Goal: Task Accomplishment & Management: Use online tool/utility

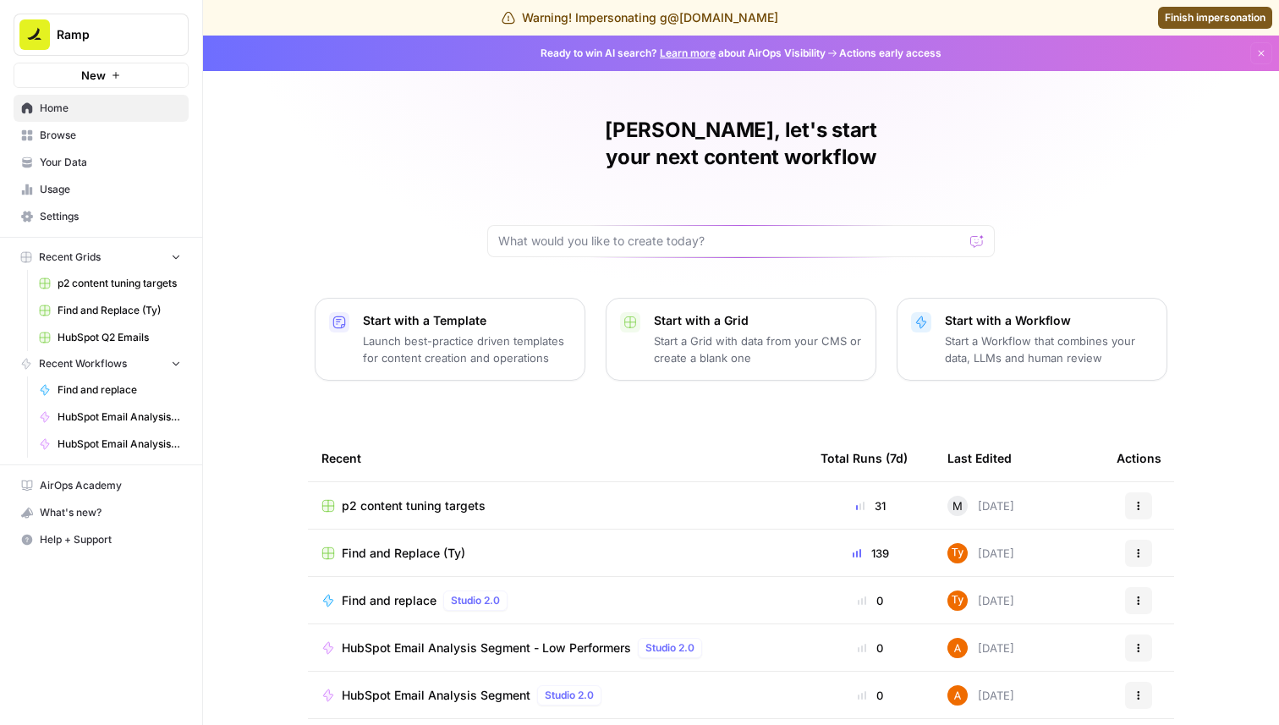
click at [281, 158] on div "Guillaume, let's start your next content workflow Start with a Template Launch …" at bounding box center [741, 438] width 1076 height 805
click at [371, 545] on span "Find and Replace (Ty)" at bounding box center [404, 553] width 124 height 17
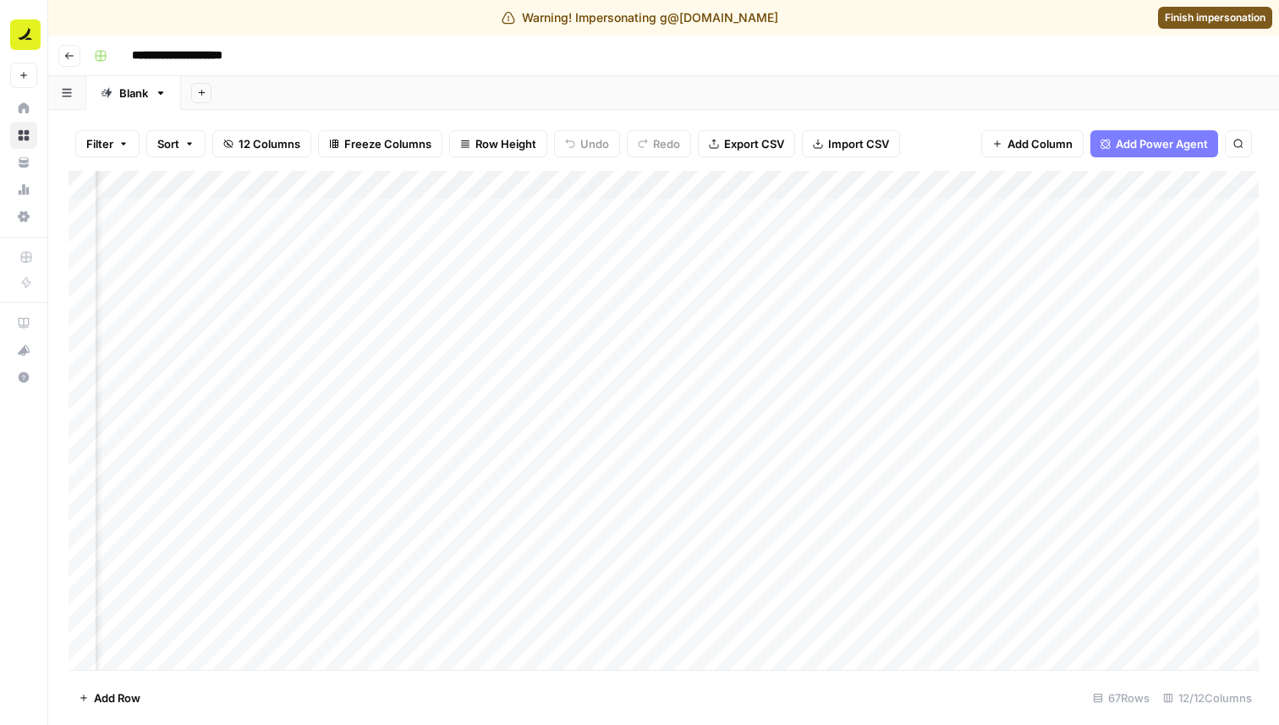
scroll to position [0, 172]
click at [69, 54] on icon "button" at bounding box center [69, 56] width 10 height 10
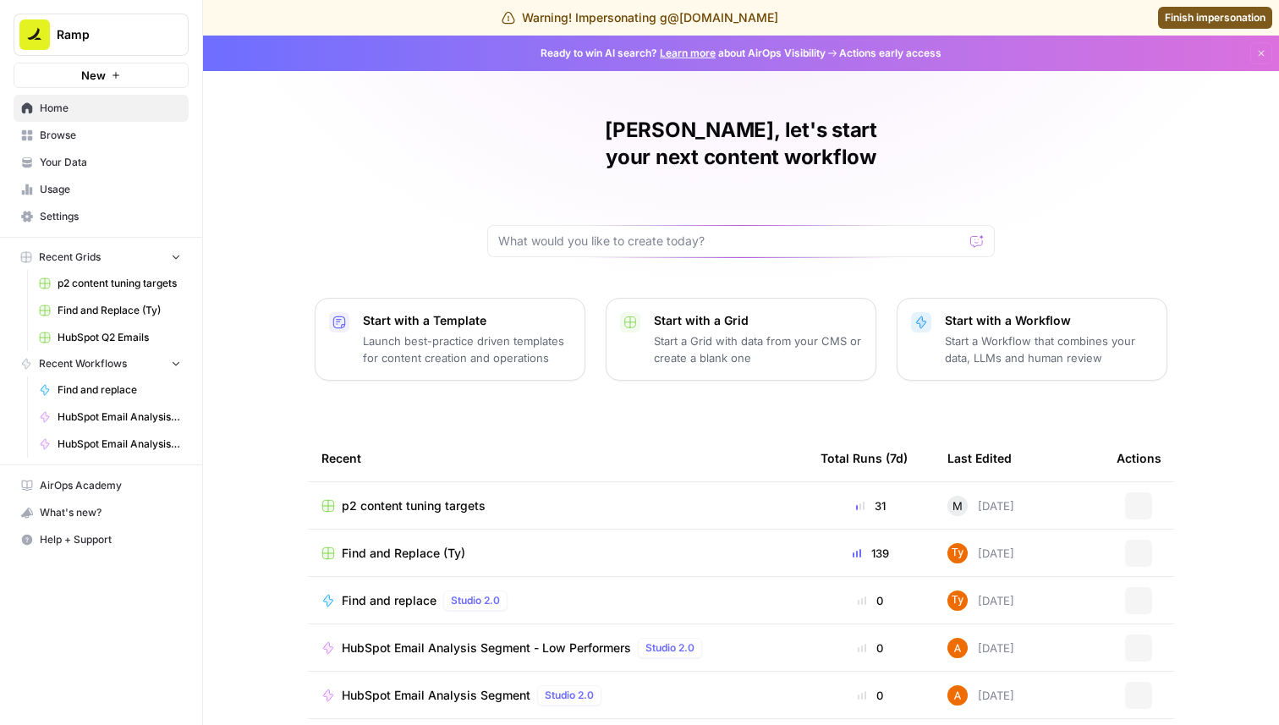
scroll to position [89, 0]
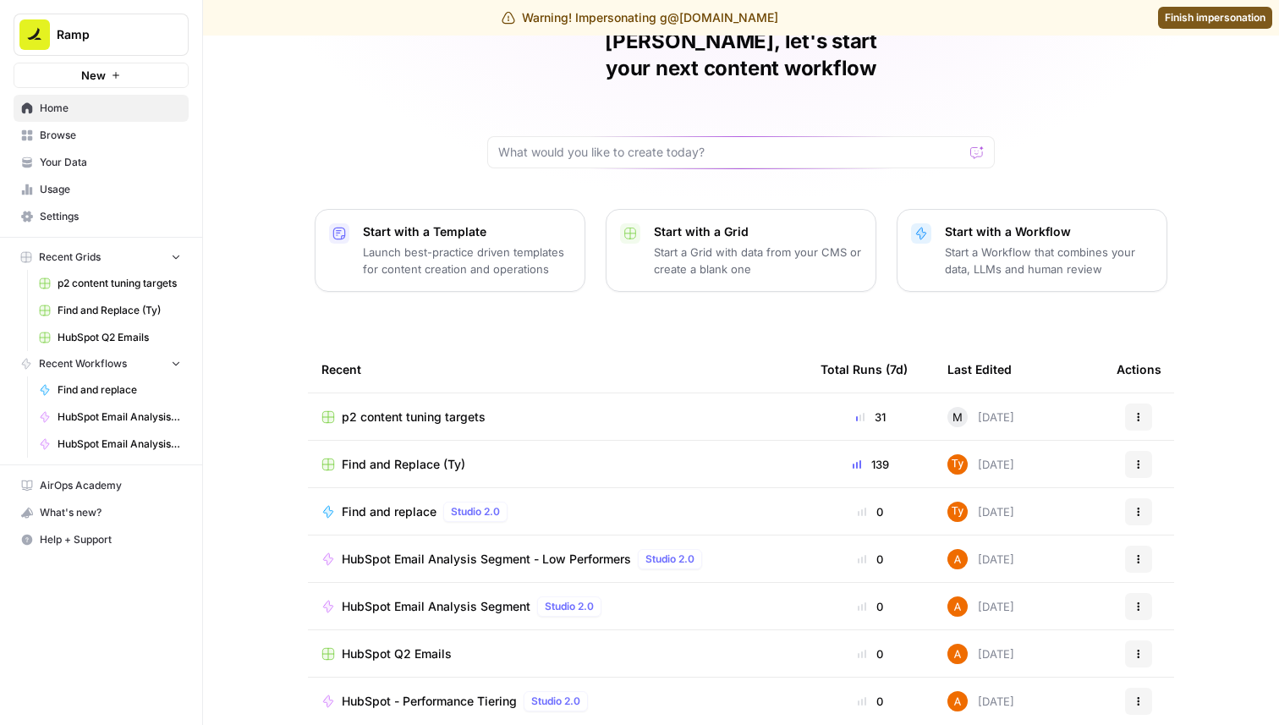
click at [80, 141] on span "Browse" at bounding box center [110, 135] width 141 height 15
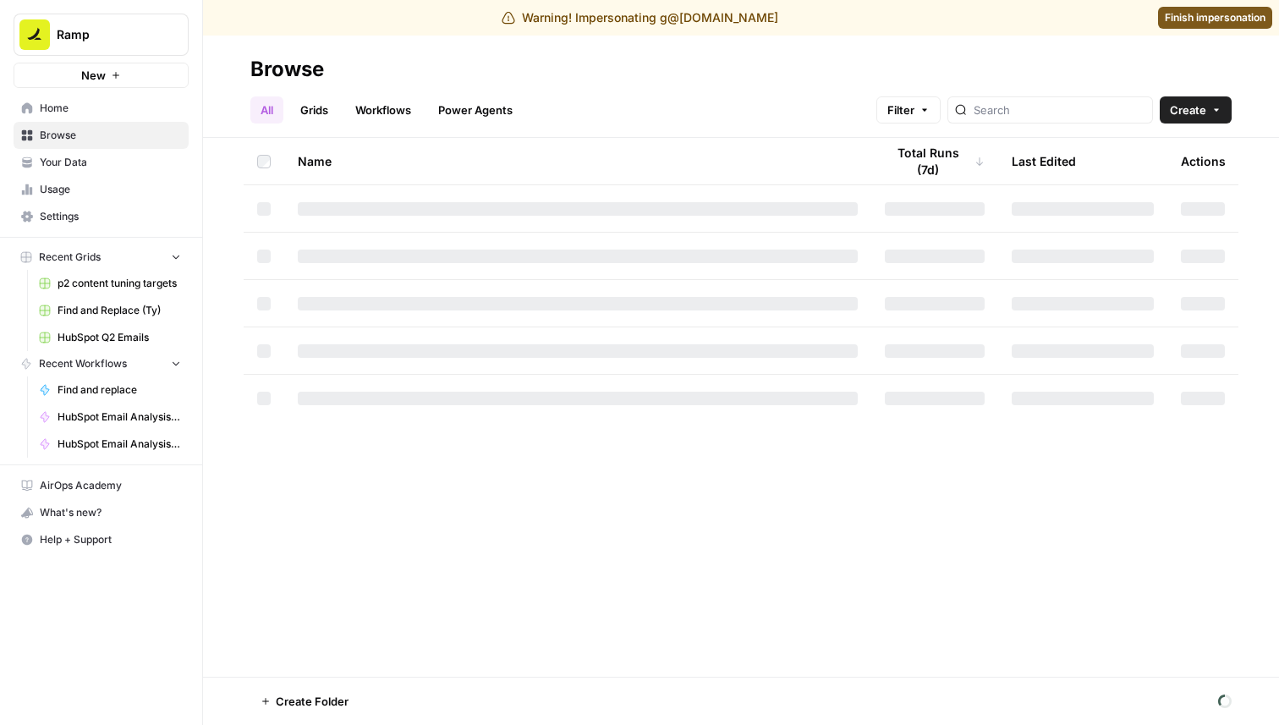
click at [317, 112] on link "Grids" at bounding box center [314, 109] width 48 height 27
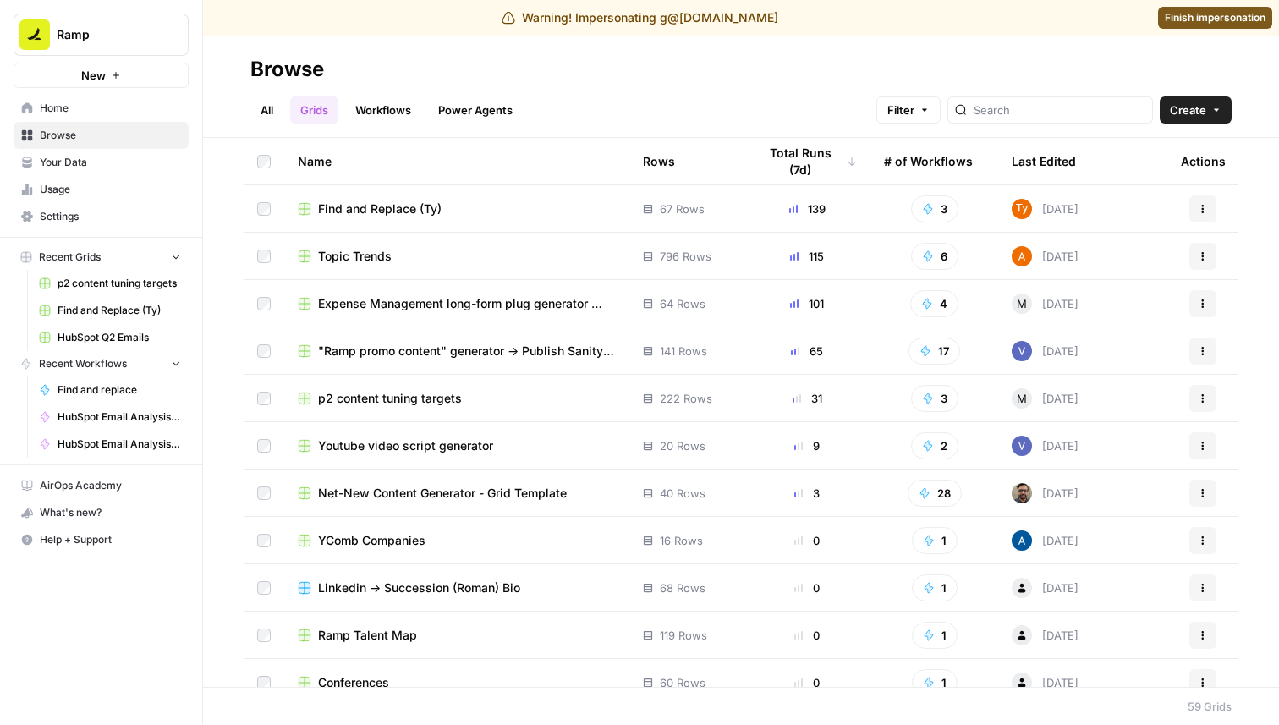
click at [391, 343] on span ""Ramp promo content" generator -> Publish Sanity updates" at bounding box center [467, 351] width 298 height 17
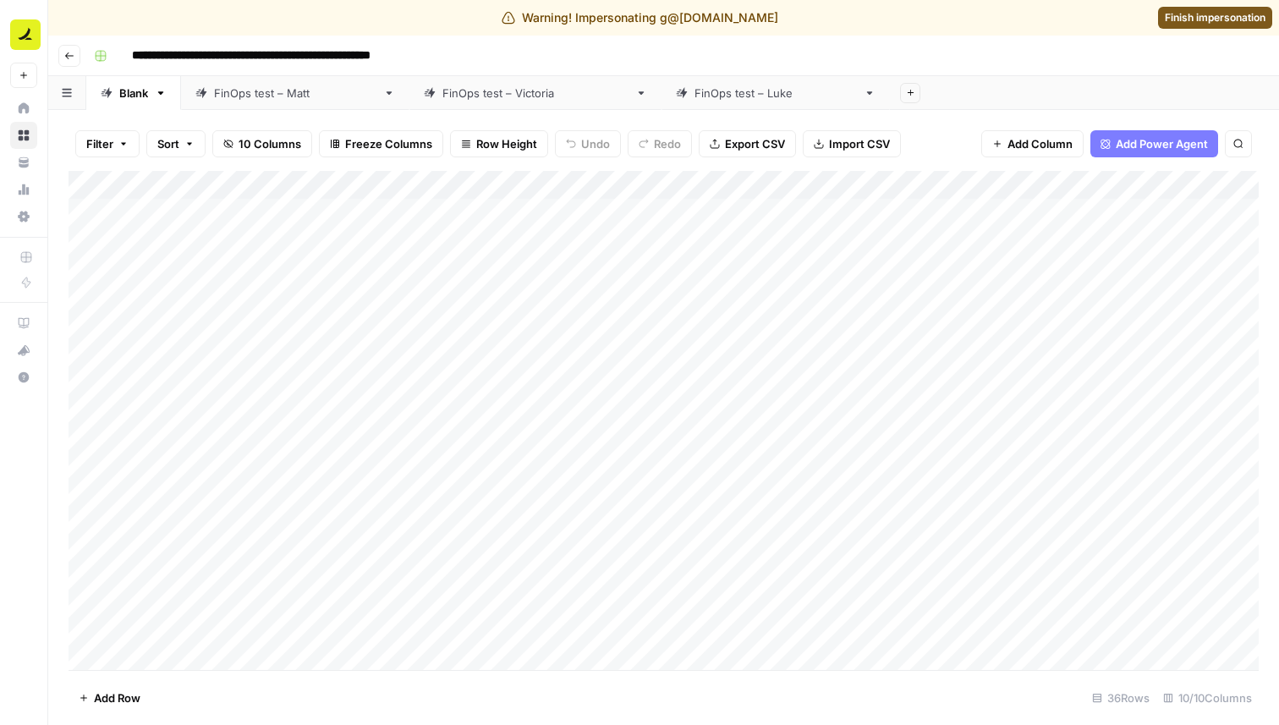
click at [764, 187] on div "Add Column" at bounding box center [664, 420] width 1190 height 499
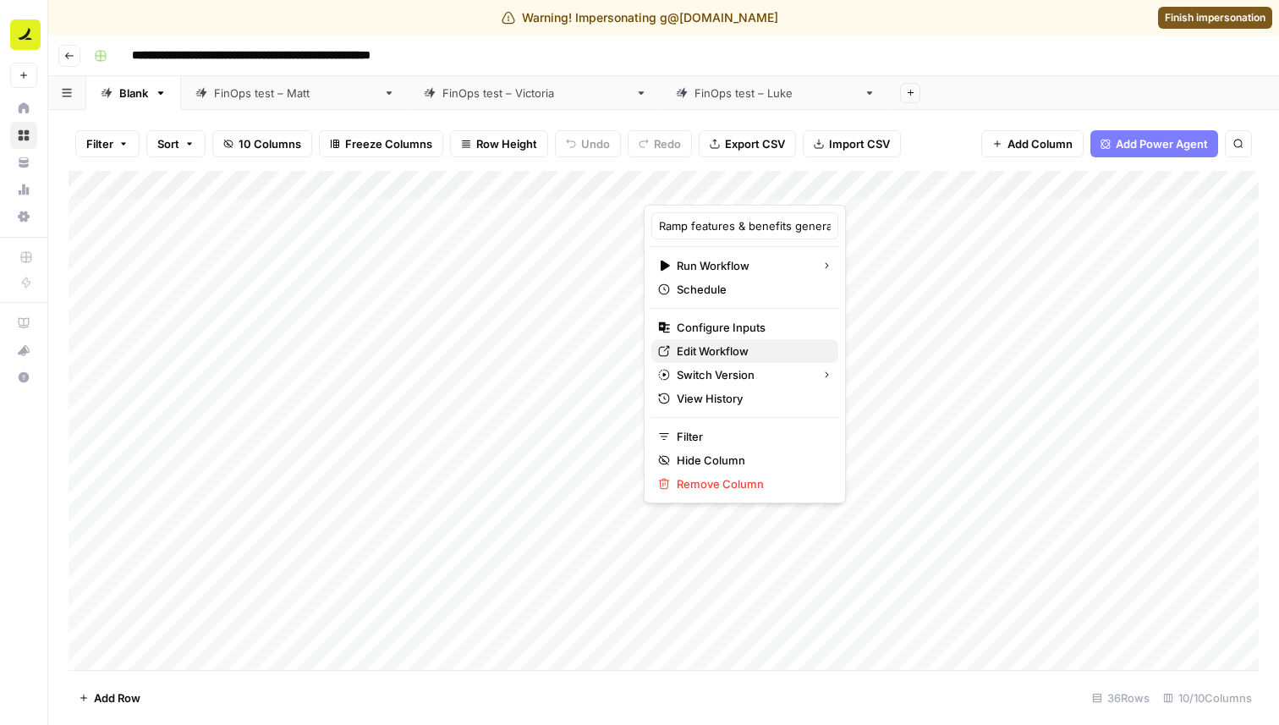
click at [727, 351] on span "Edit Workflow" at bounding box center [751, 351] width 148 height 17
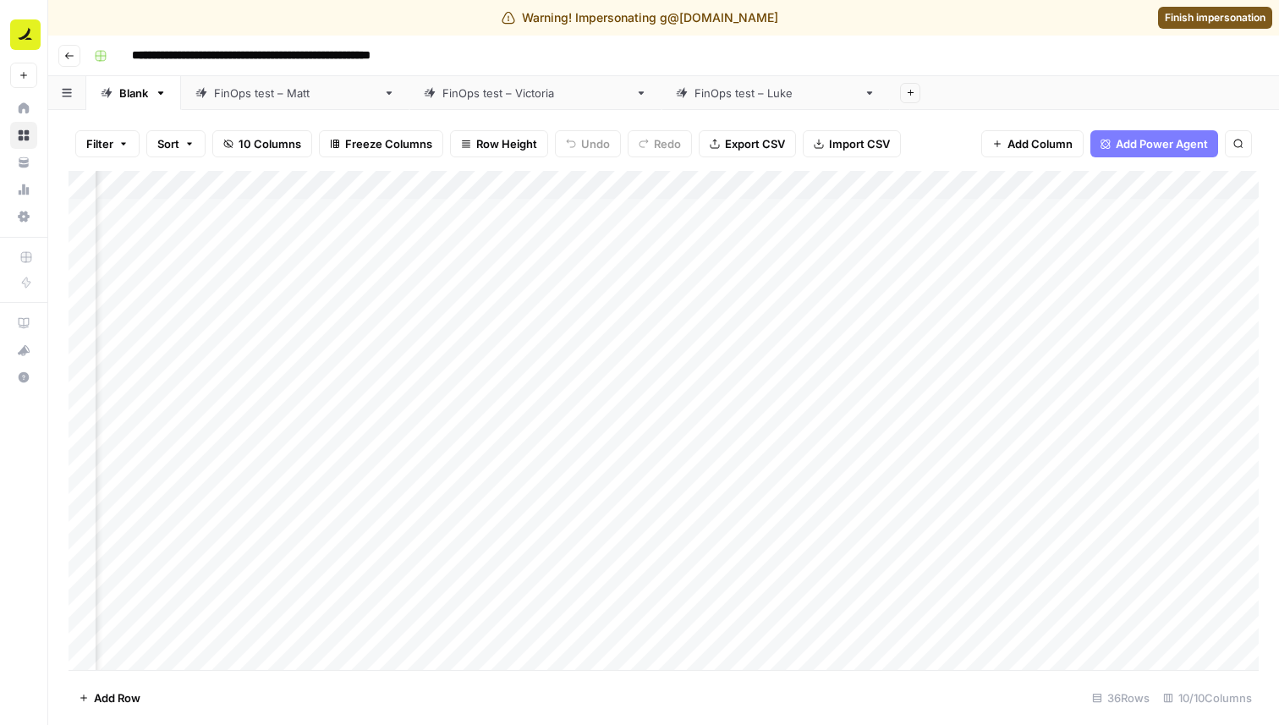
scroll to position [0, 635]
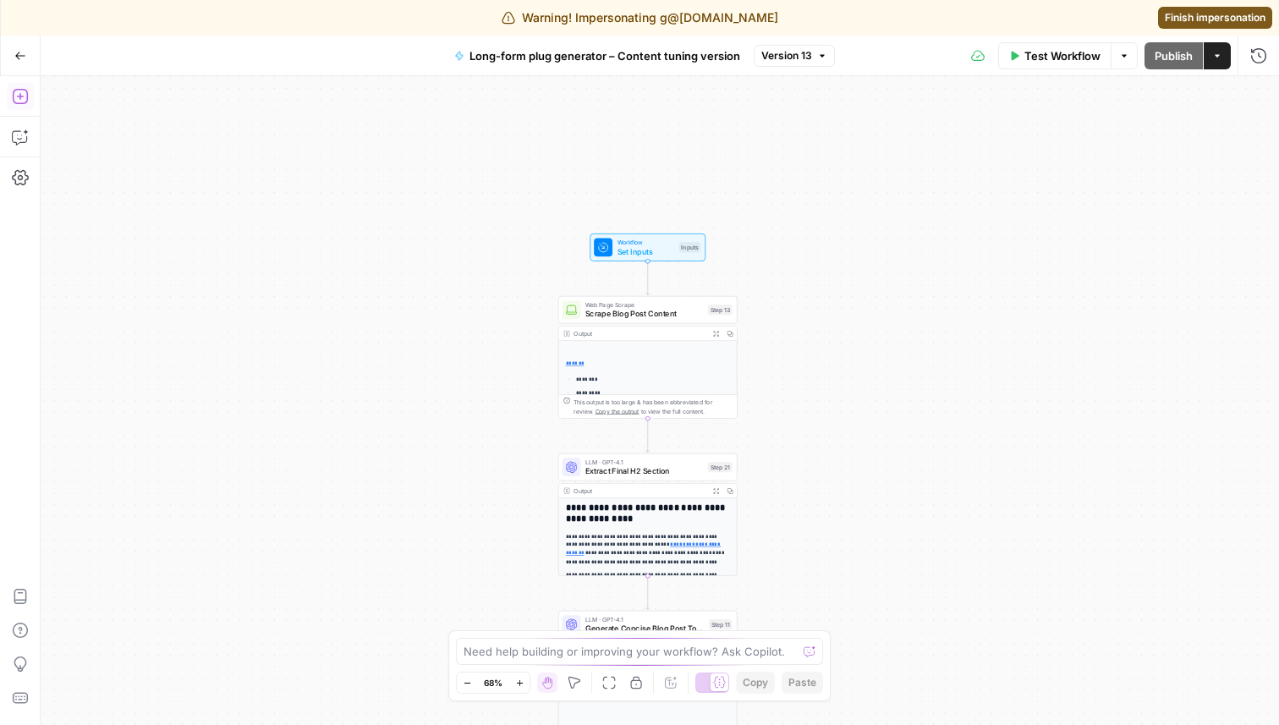
click at [14, 96] on icon "button" at bounding box center [20, 96] width 17 height 17
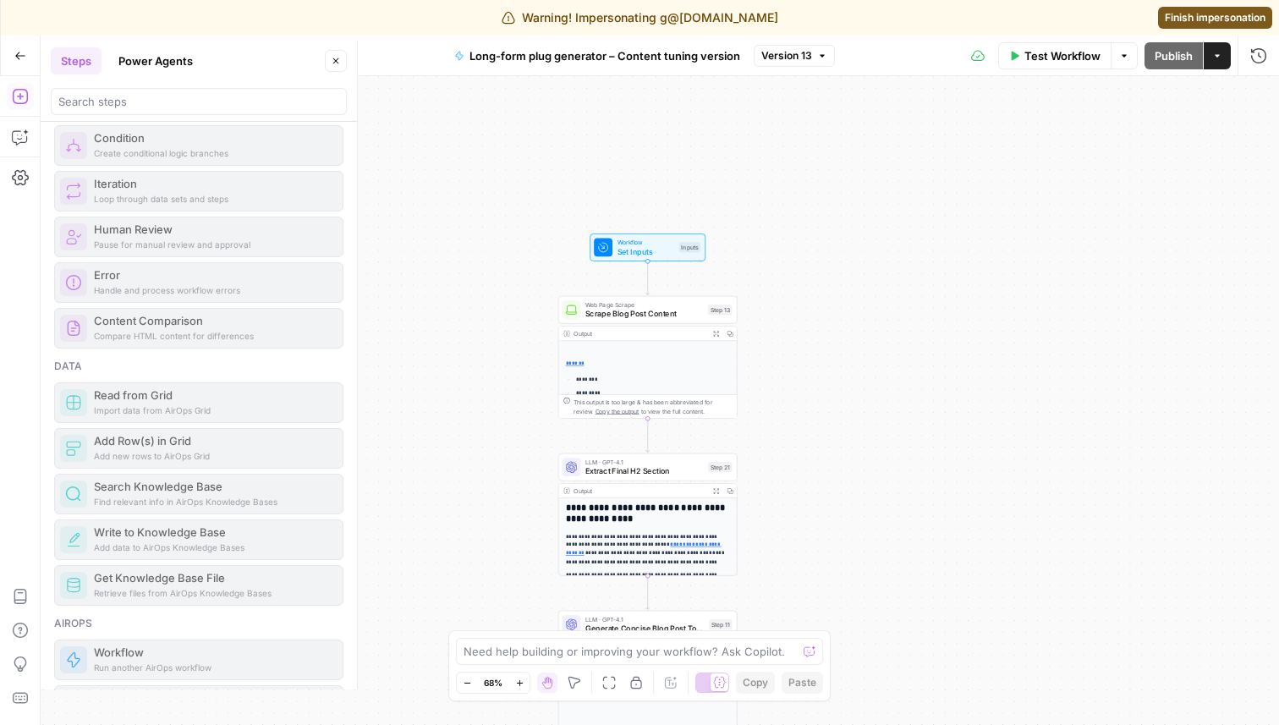
scroll to position [628, 0]
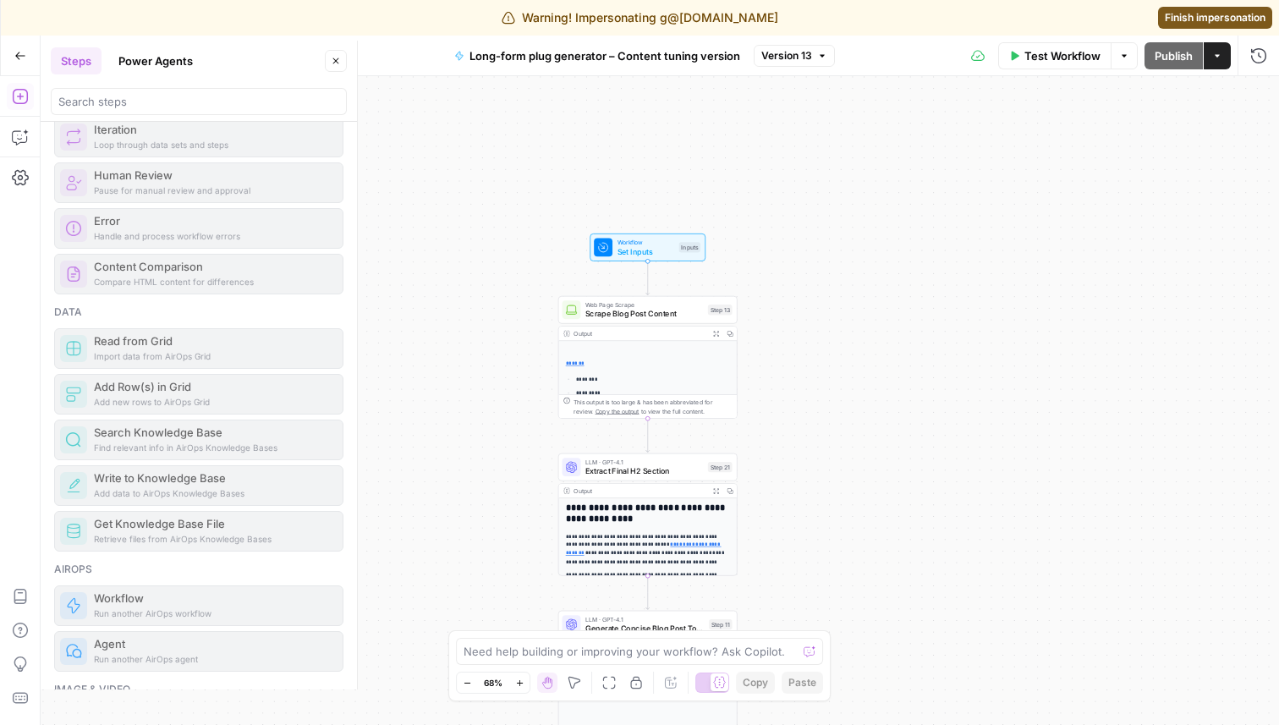
click at [163, 62] on button "Power Agents" at bounding box center [155, 60] width 95 height 27
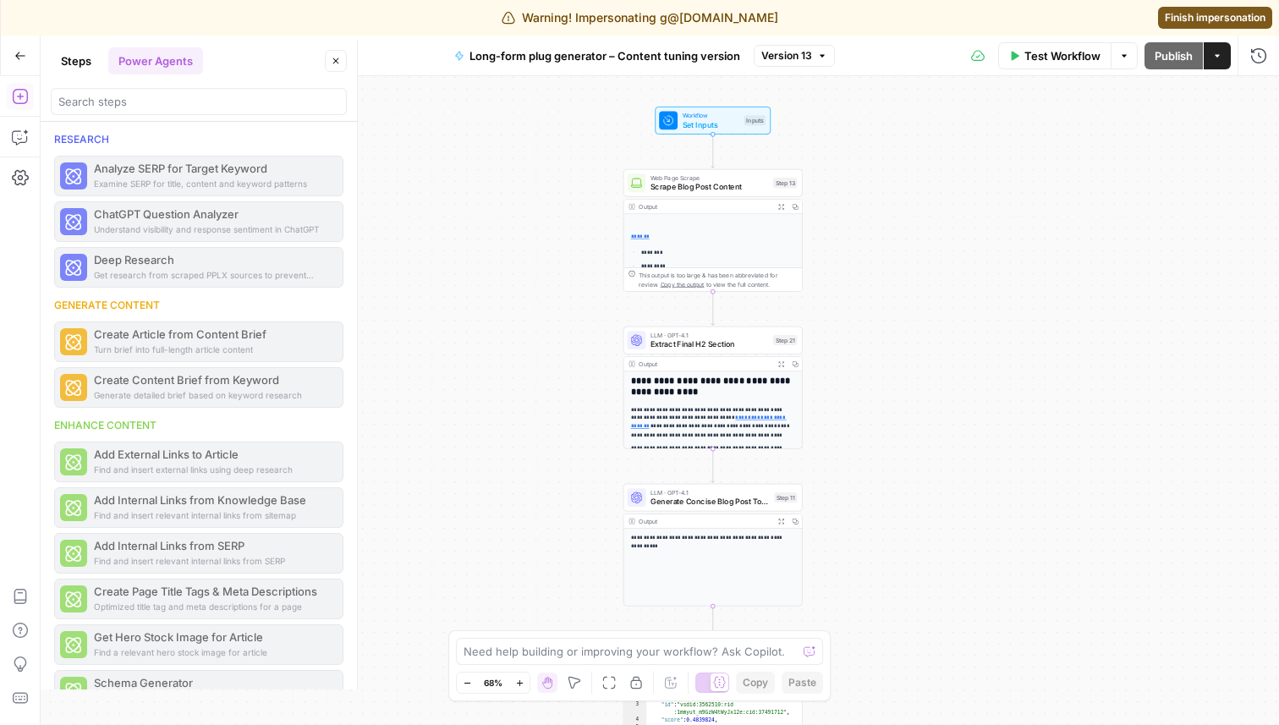
drag, startPoint x: 855, startPoint y: 396, endPoint x: 885, endPoint y: 353, distance: 52.3
click at [885, 353] on div "**********" at bounding box center [660, 400] width 1239 height 649
click at [21, 141] on icon "button" at bounding box center [20, 137] width 17 height 17
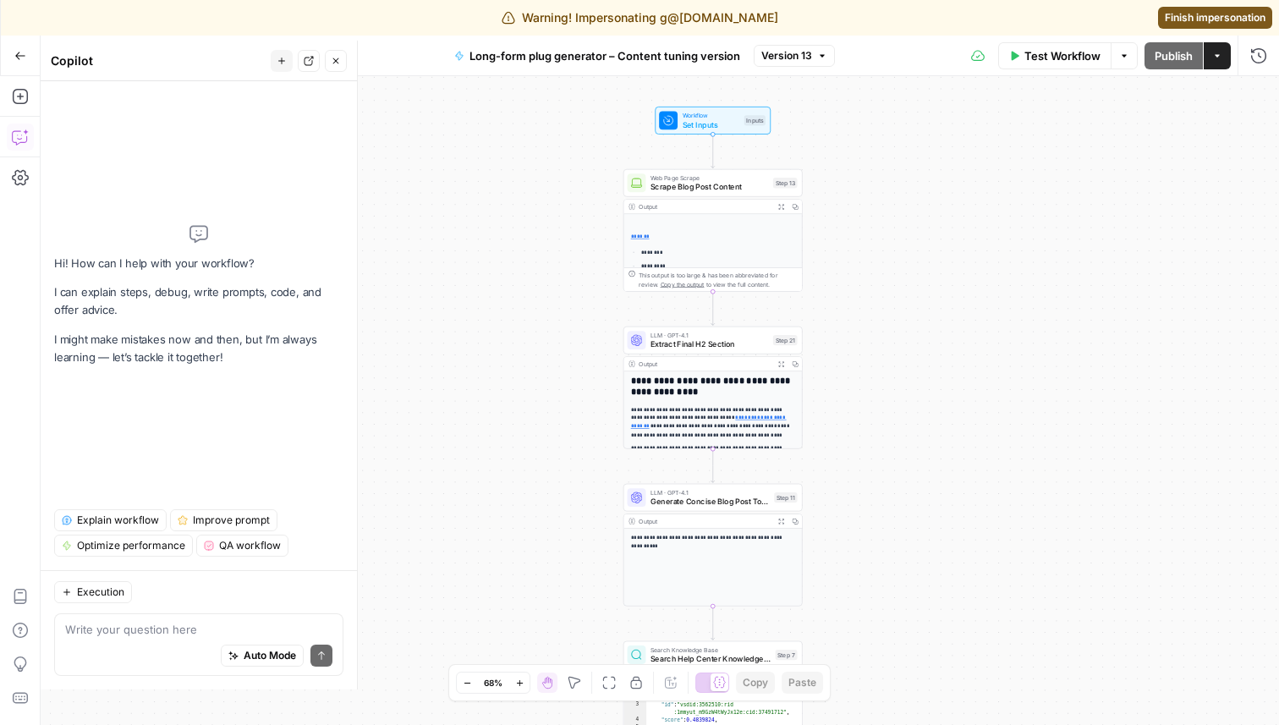
click at [87, 519] on span "Explain workflow" at bounding box center [118, 520] width 82 height 15
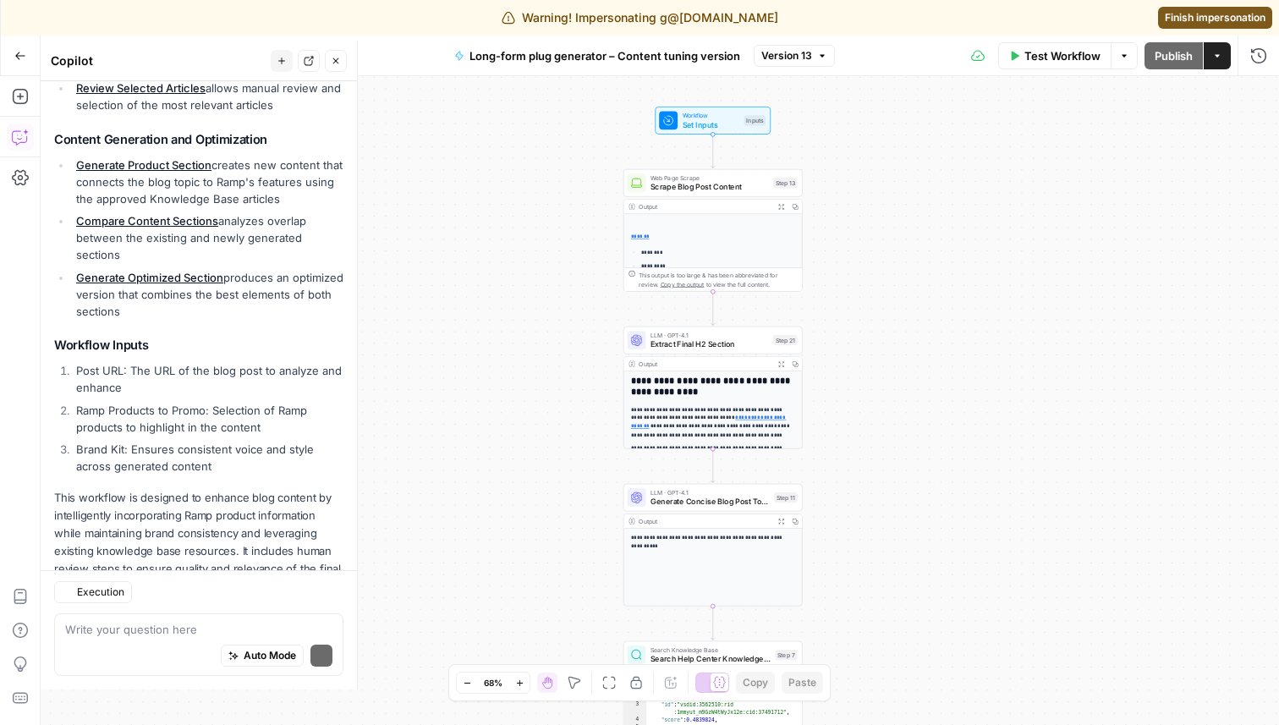
scroll to position [609, 0]
